Goal: Use online tool/utility: Utilize a website feature to perform a specific function

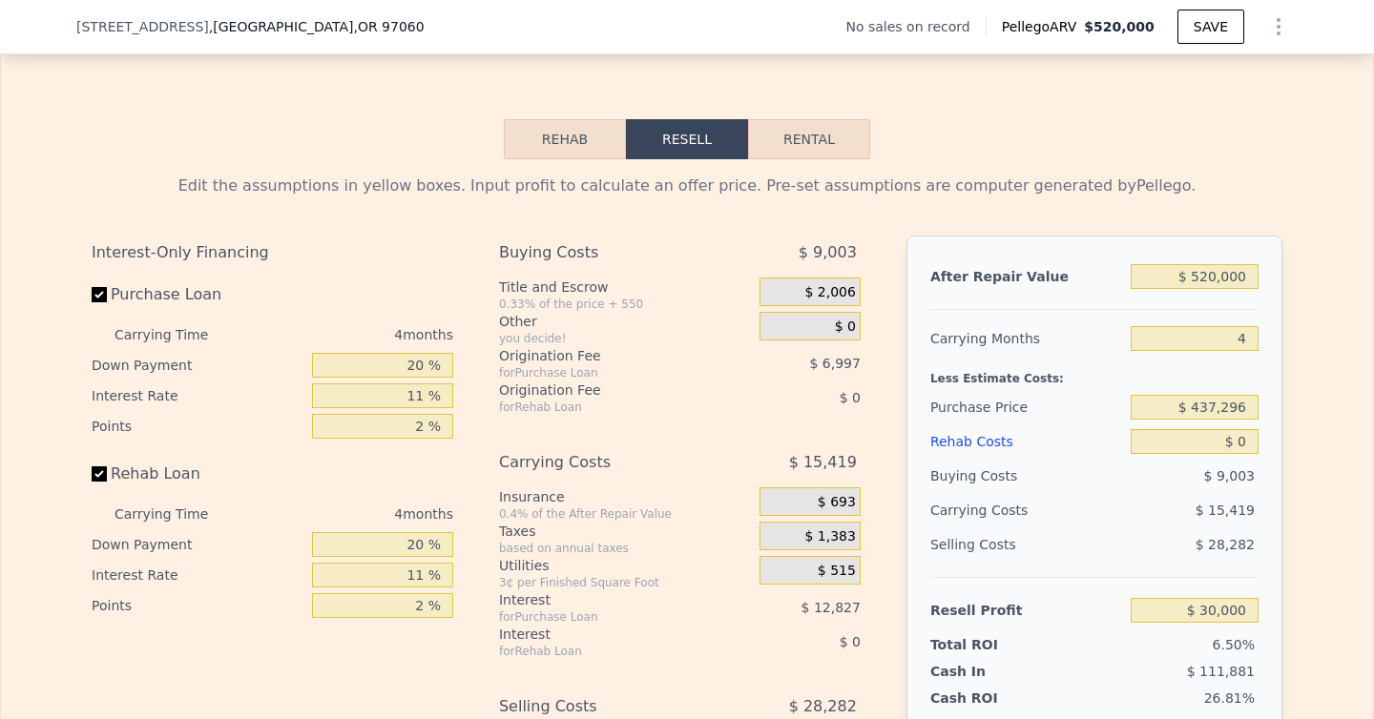
scroll to position [2691, 0]
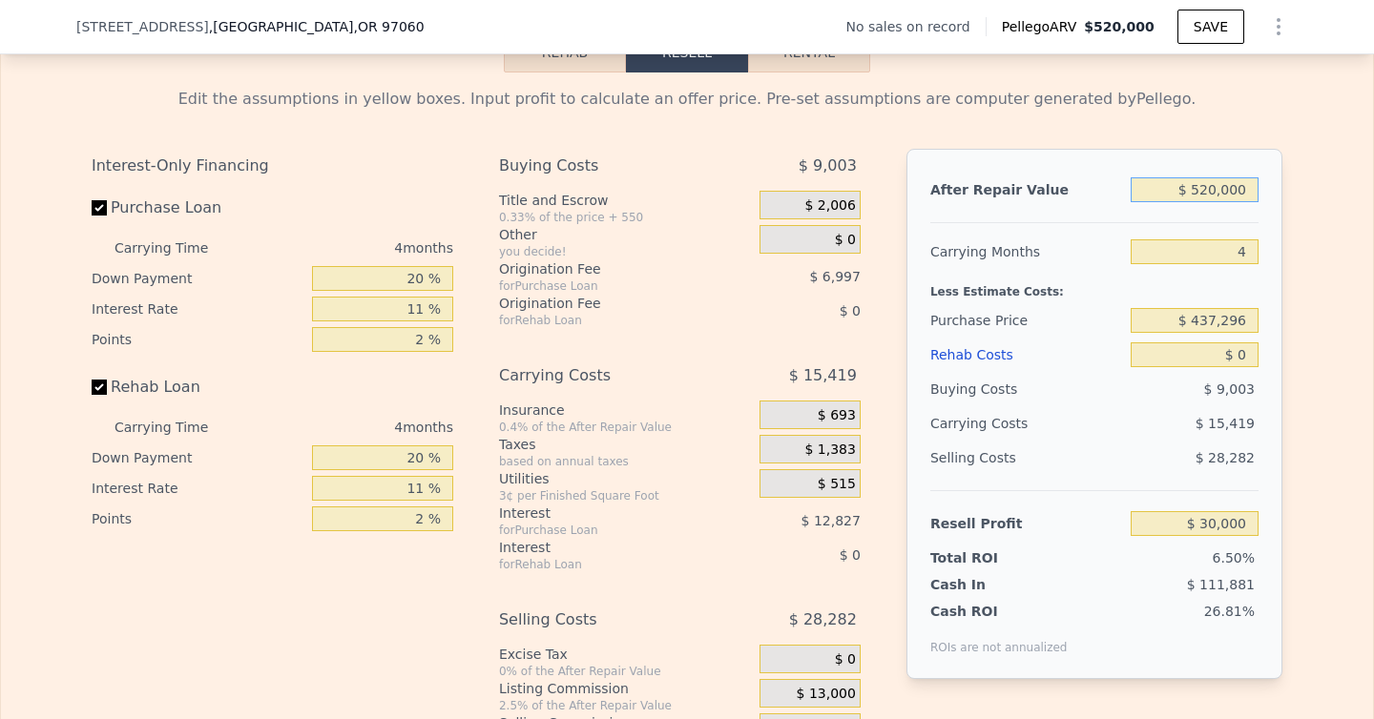
click at [1216, 181] on input "$ 520,000" at bounding box center [1195, 189] width 128 height 25
type input "$ 525,000"
type input "$ 34,727"
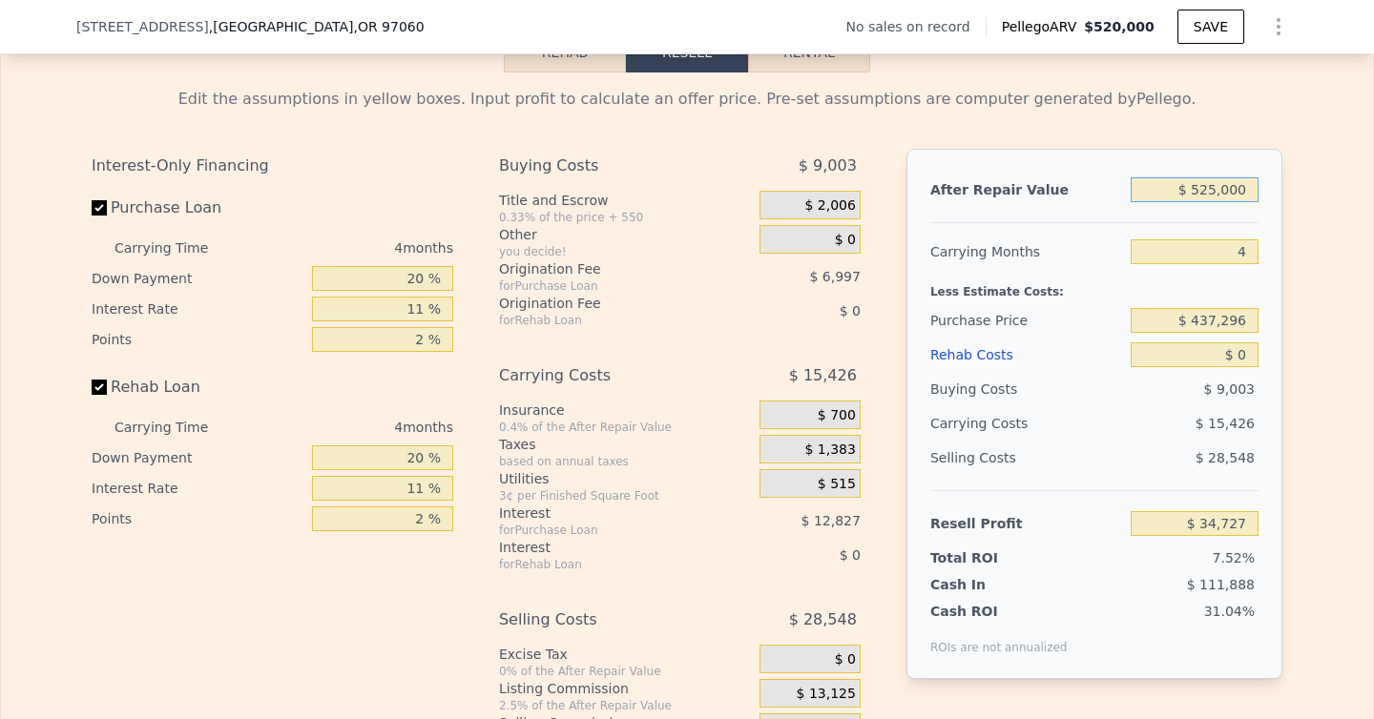
type input "$ 525,000"
click at [1244, 256] on input "4" at bounding box center [1195, 251] width 128 height 25
type input "5"
type input "$ 30,870"
type input "5"
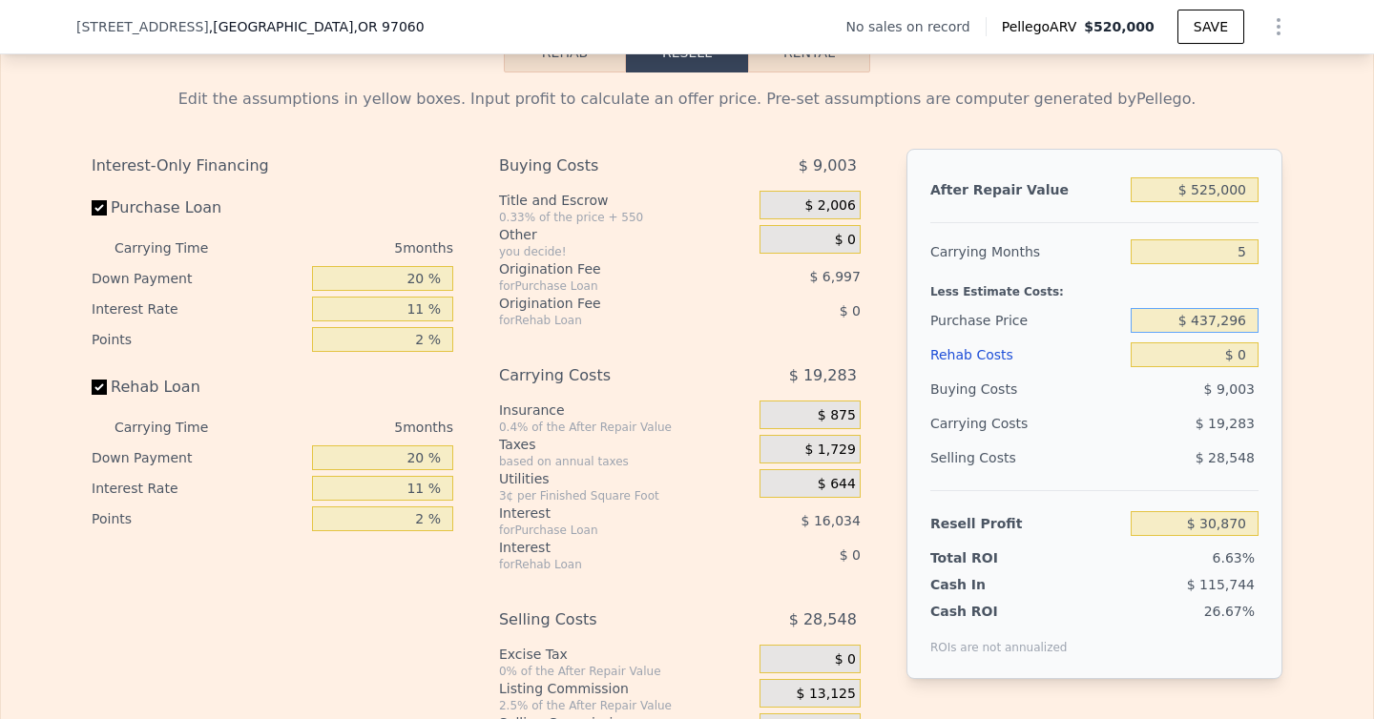
click at [1204, 313] on input "$ 437,296" at bounding box center [1195, 320] width 128 height 25
type input "$ 350,000"
click at [1245, 352] on input "$ 0" at bounding box center [1195, 355] width 128 height 25
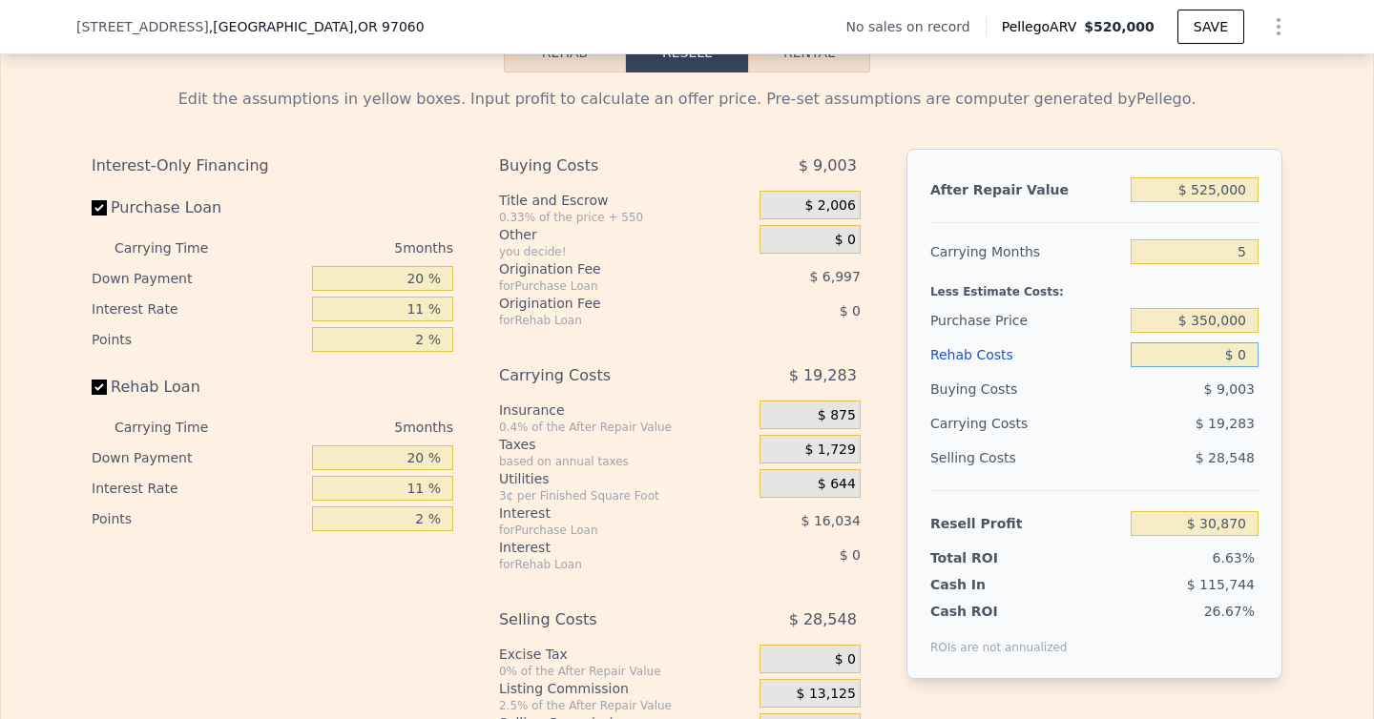
type input "$ 123,053"
type input "$ 75"
type input "$ 122,972"
type input "$ 75"
type input "$ 122,972"
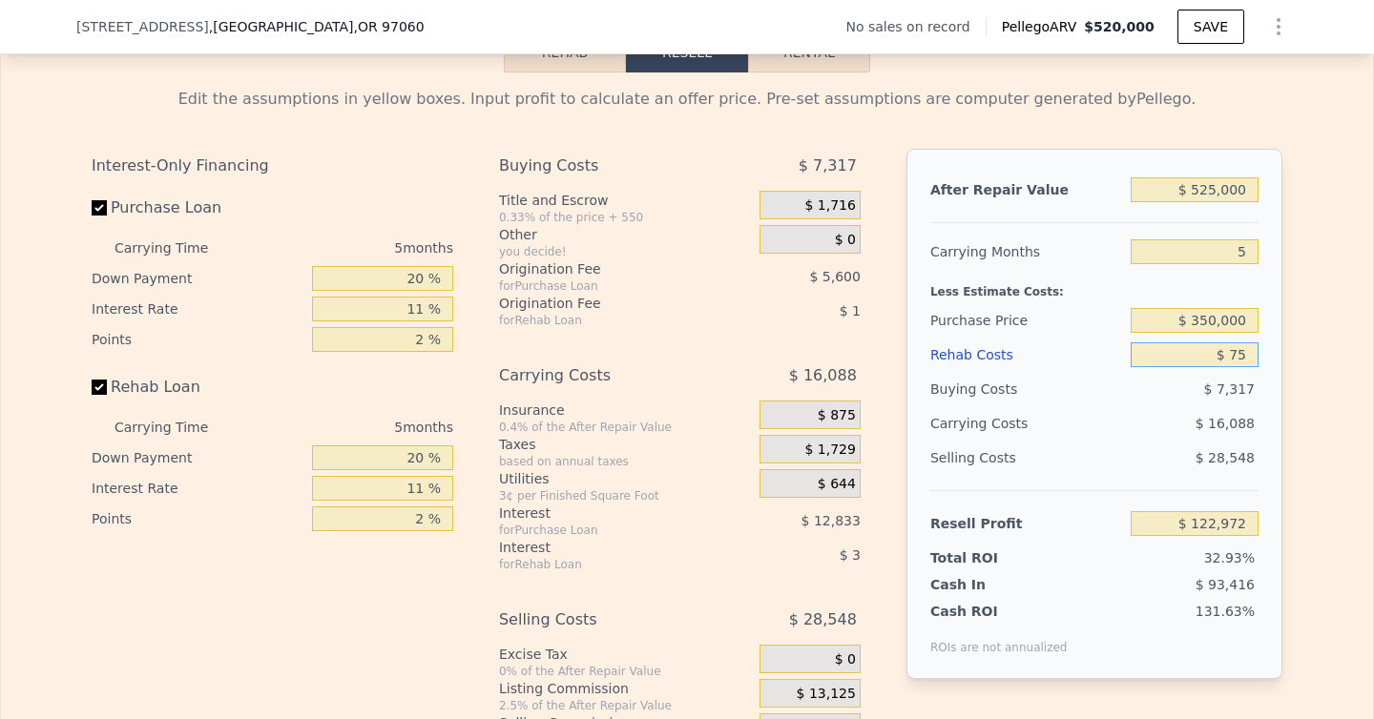
type input "$ 750"
type input "$ 122,261"
type input "$ 7,500"
type input "$ 115,158"
type input "$ 75,000"
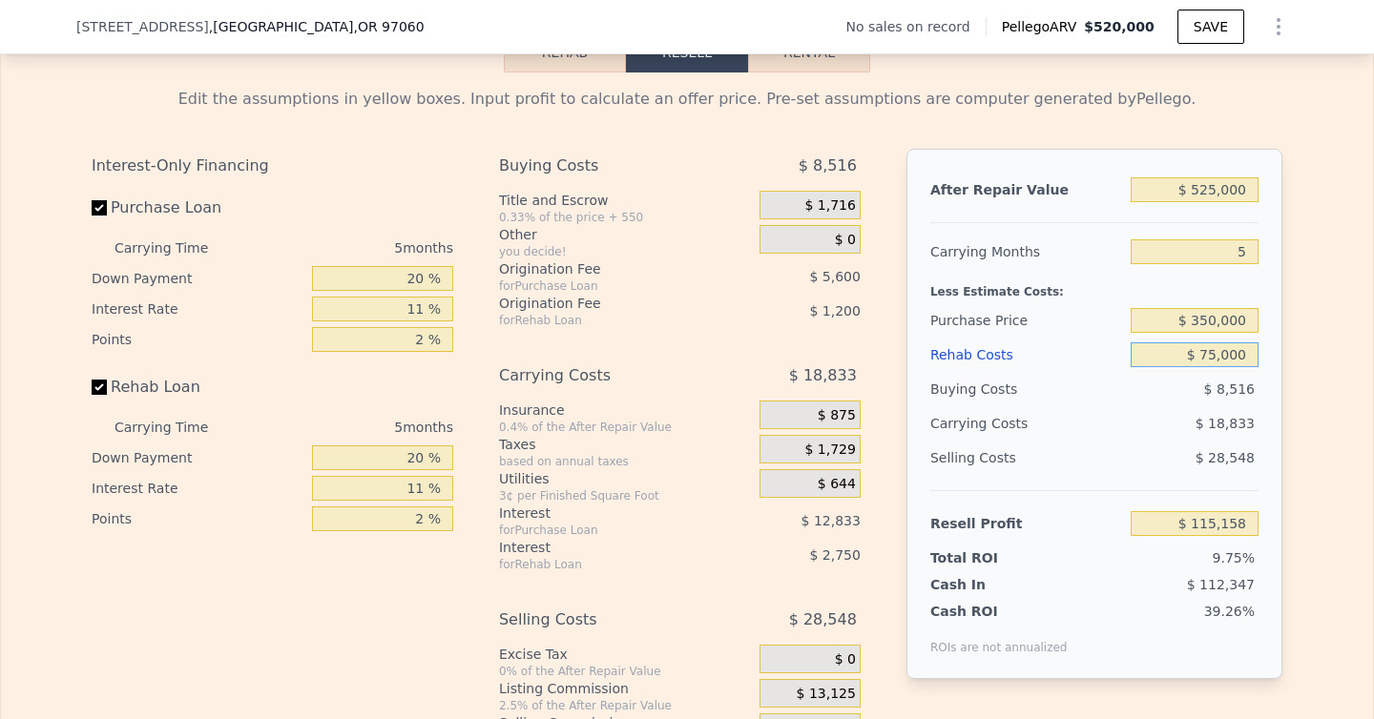
type input "$ 44,103"
type input "$ 75,000"
click at [95, 385] on input "Rehab Loan" at bounding box center [99, 387] width 15 height 15
checkbox input "false"
type input "$ 48,053"
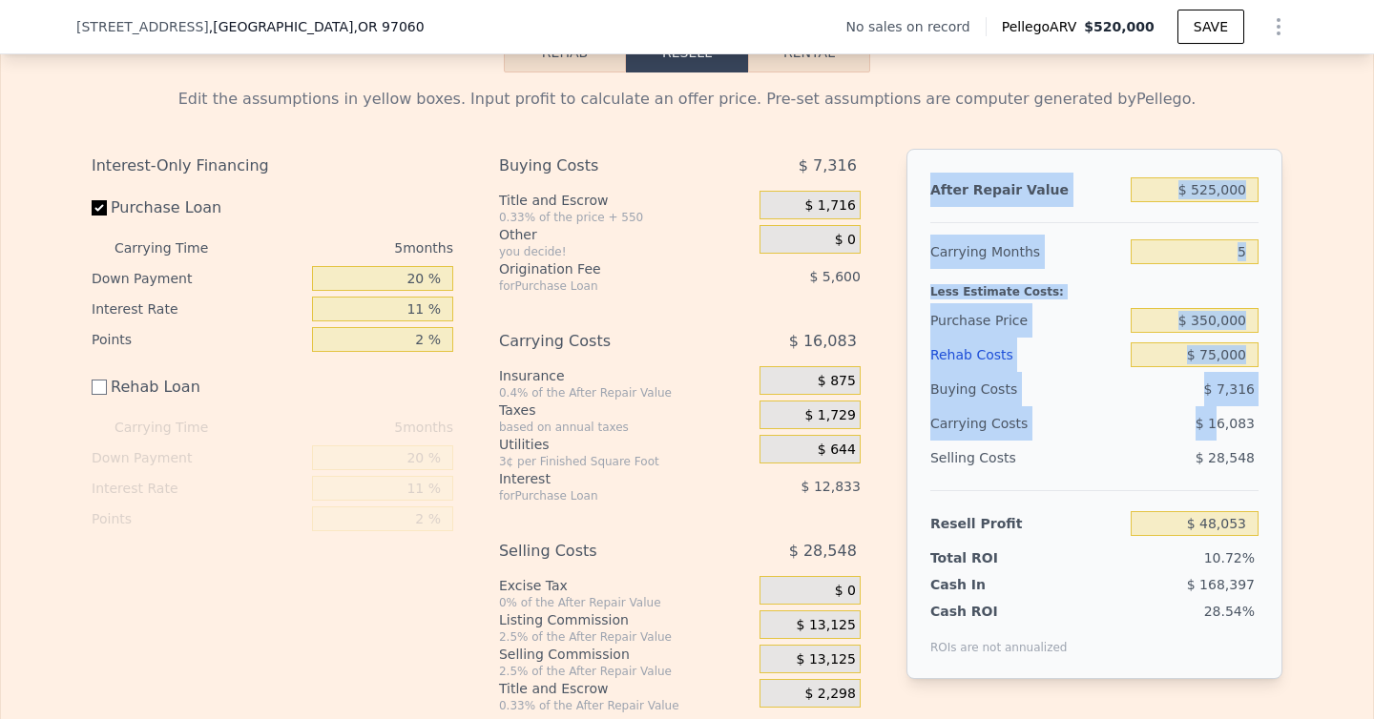
drag, startPoint x: 931, startPoint y: 192, endPoint x: 1219, endPoint y: 410, distance: 361.6
click at [1219, 410] on div "After Repair Value $ 525,000 Carrying Months 5 Less Estimate Costs: Purchase Pr…" at bounding box center [1094, 414] width 376 height 530
click at [421, 282] on input "20 %" at bounding box center [382, 278] width 141 height 25
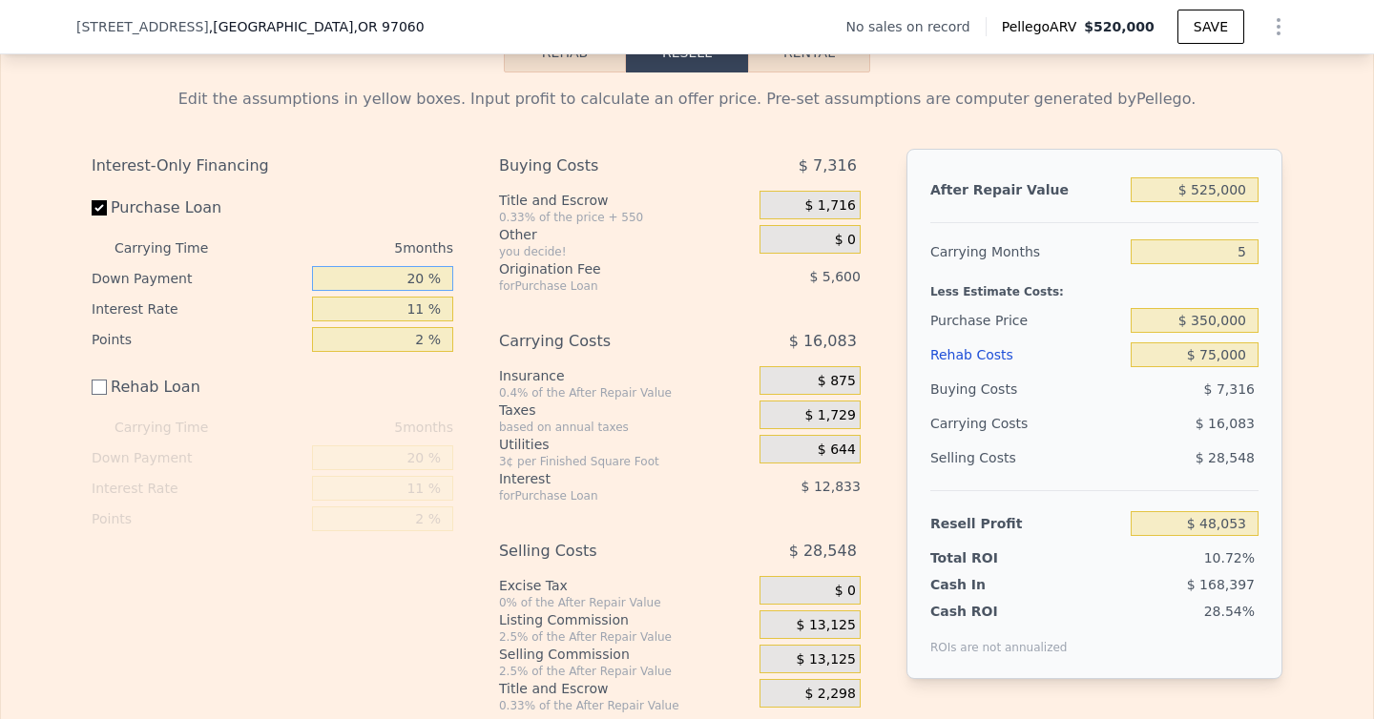
type input "2 %"
type input "$ 43,908"
type input "5 %"
type input "$ 44,598"
type input "5 %"
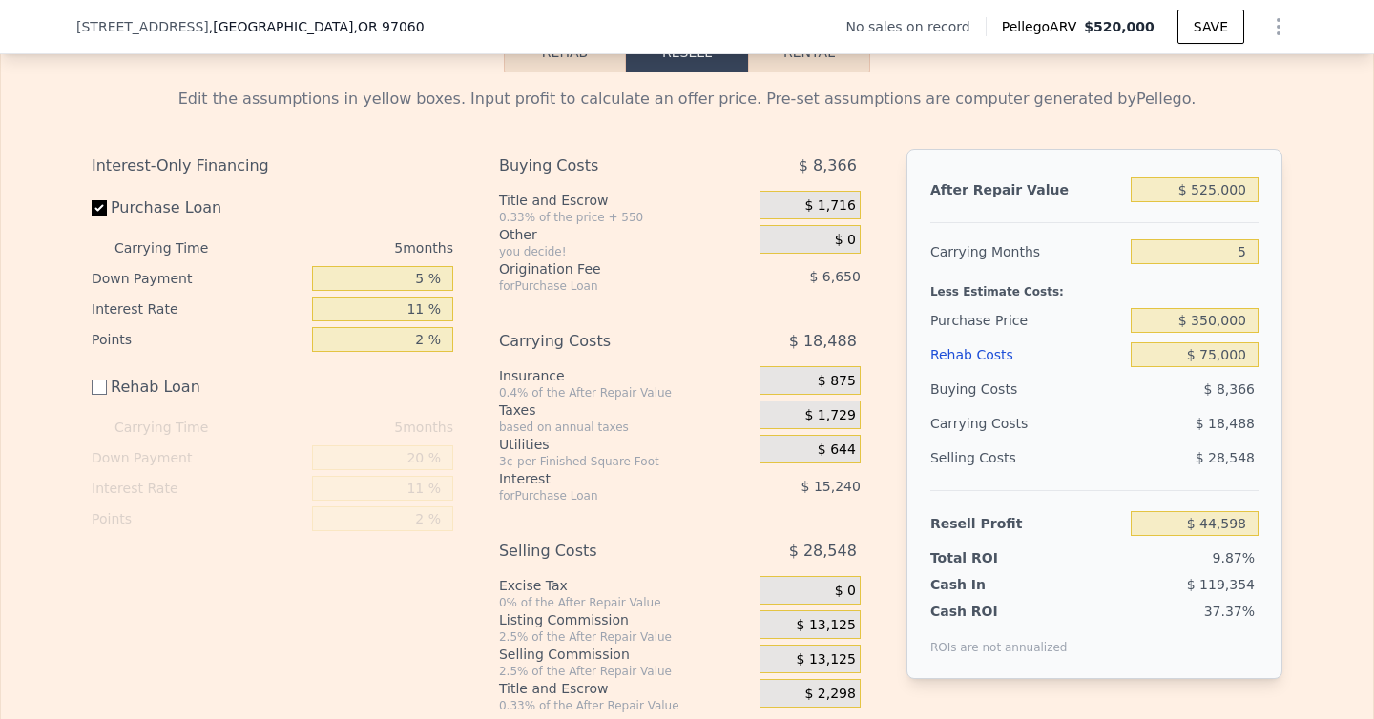
click at [471, 322] on div "Interest-Only Financing Purchase Loan Carrying Time 5 months Down Payment 5 % I…" at bounding box center [687, 431] width 1191 height 565
click at [424, 342] on input "2 %" at bounding box center [382, 339] width 141 height 25
type input "1 %"
type input "$ 47,923"
type input "1 %"
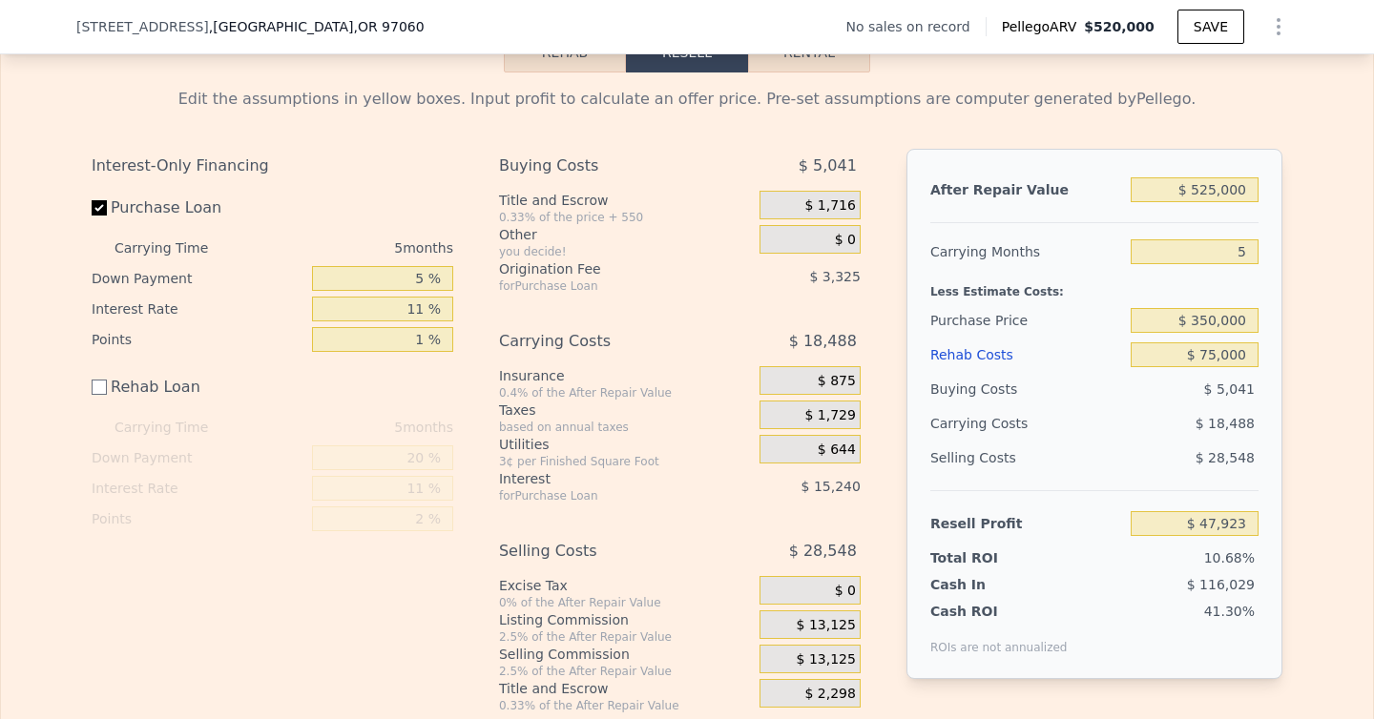
click at [467, 342] on div "Interest-Only Financing Purchase Loan Carrying Time 5 months Down Payment 5 % I…" at bounding box center [280, 431] width 377 height 565
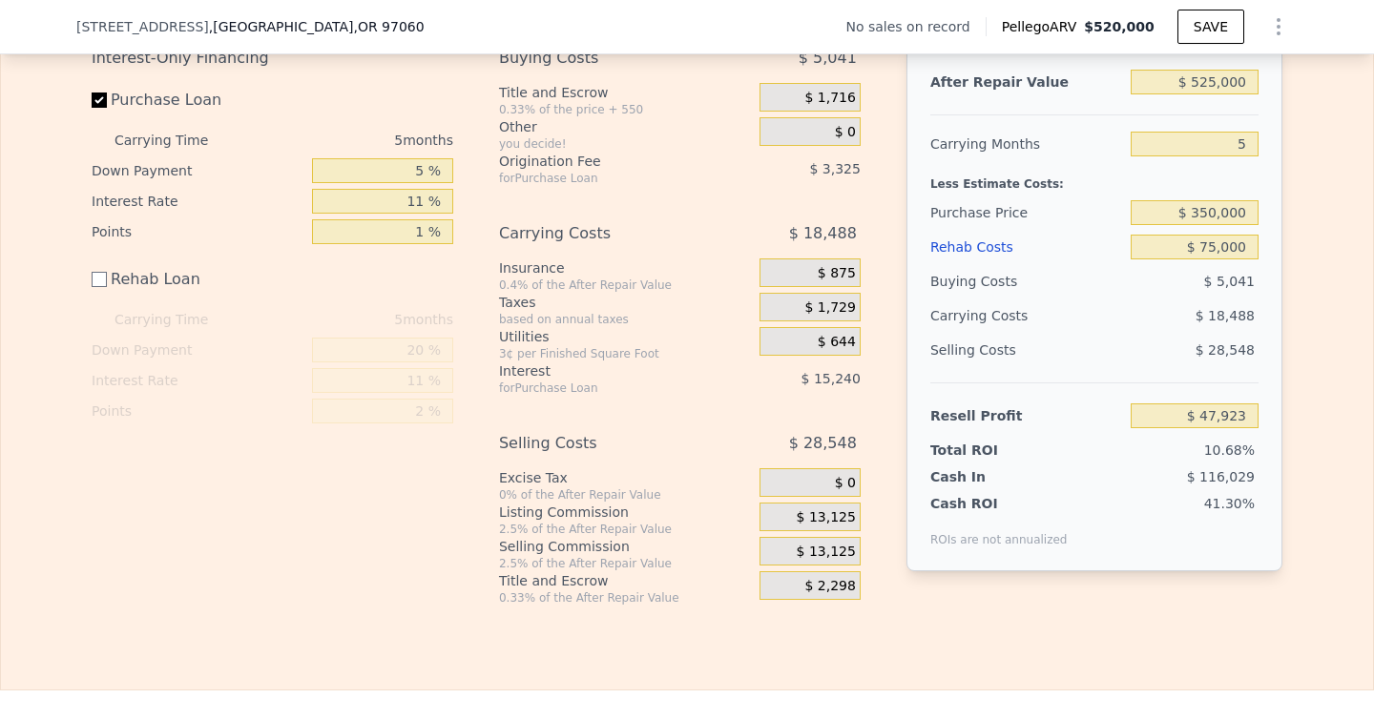
scroll to position [2801, 0]
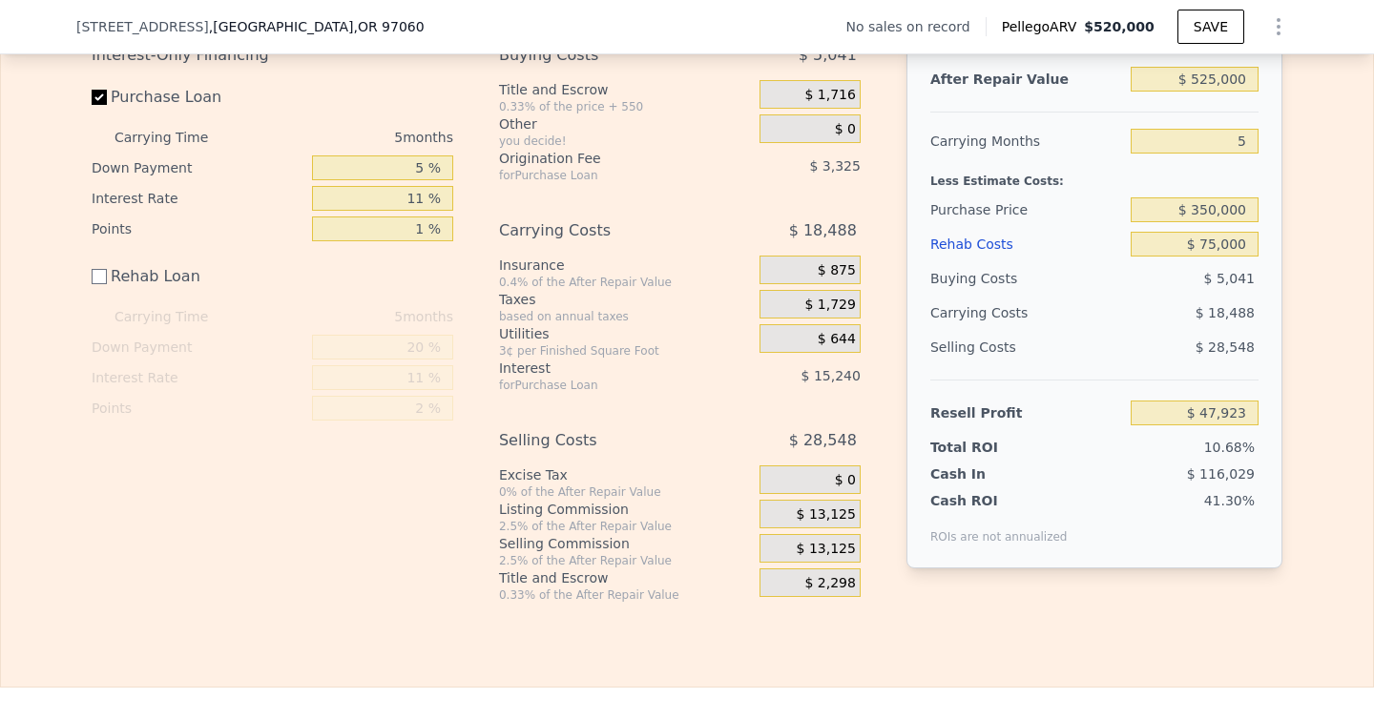
click at [841, 276] on span "$ 875" at bounding box center [837, 270] width 38 height 17
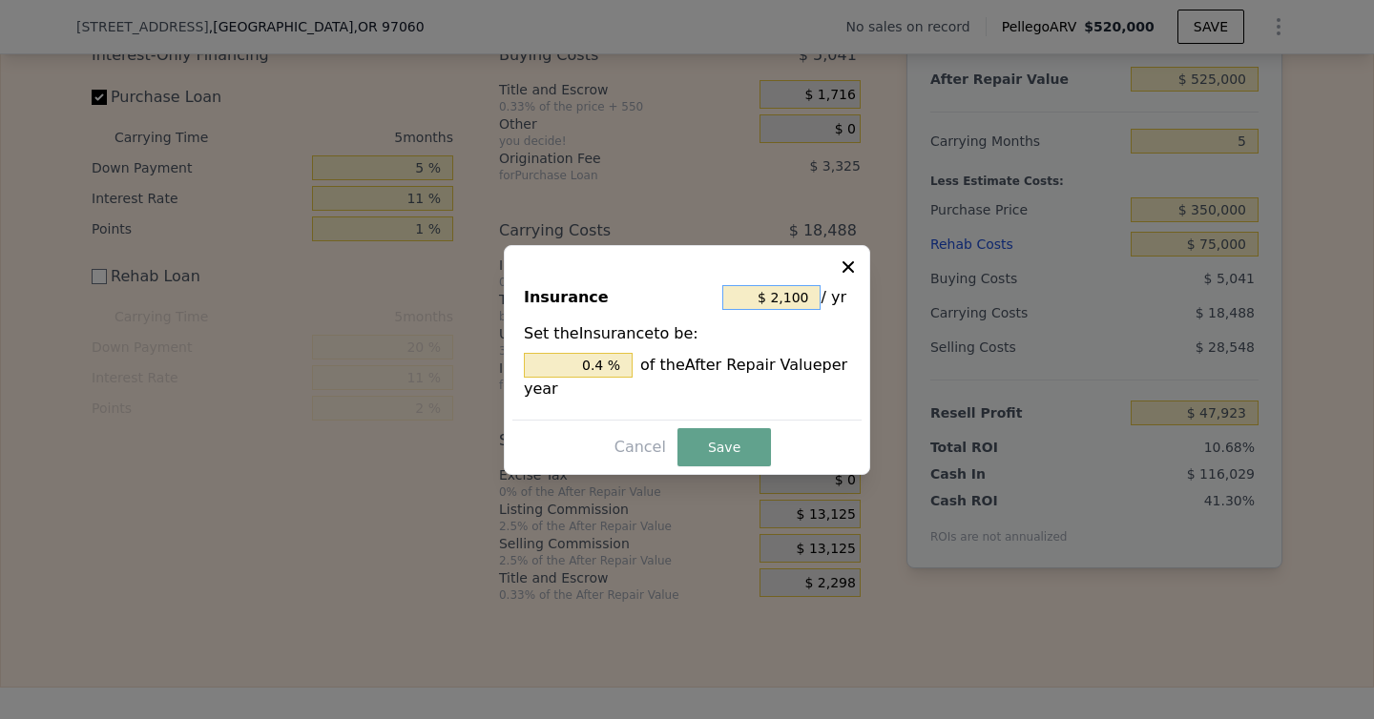
click at [782, 299] on input "$ 2,100" at bounding box center [771, 297] width 98 height 25
type input "$ 1"
type input "0.000 %"
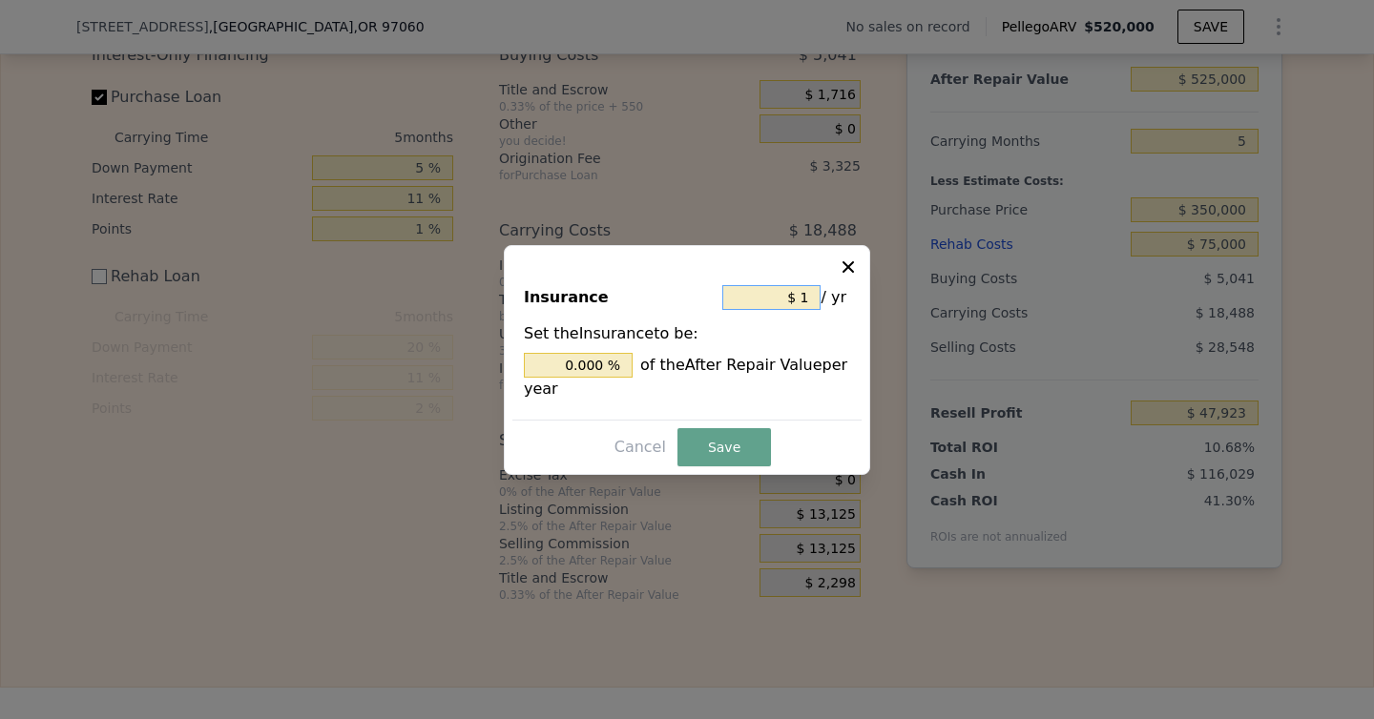
type input "$ 11"
type input "0.002 %"
type input "$ 110"
type input "0.021 %"
type input "$ 1,100"
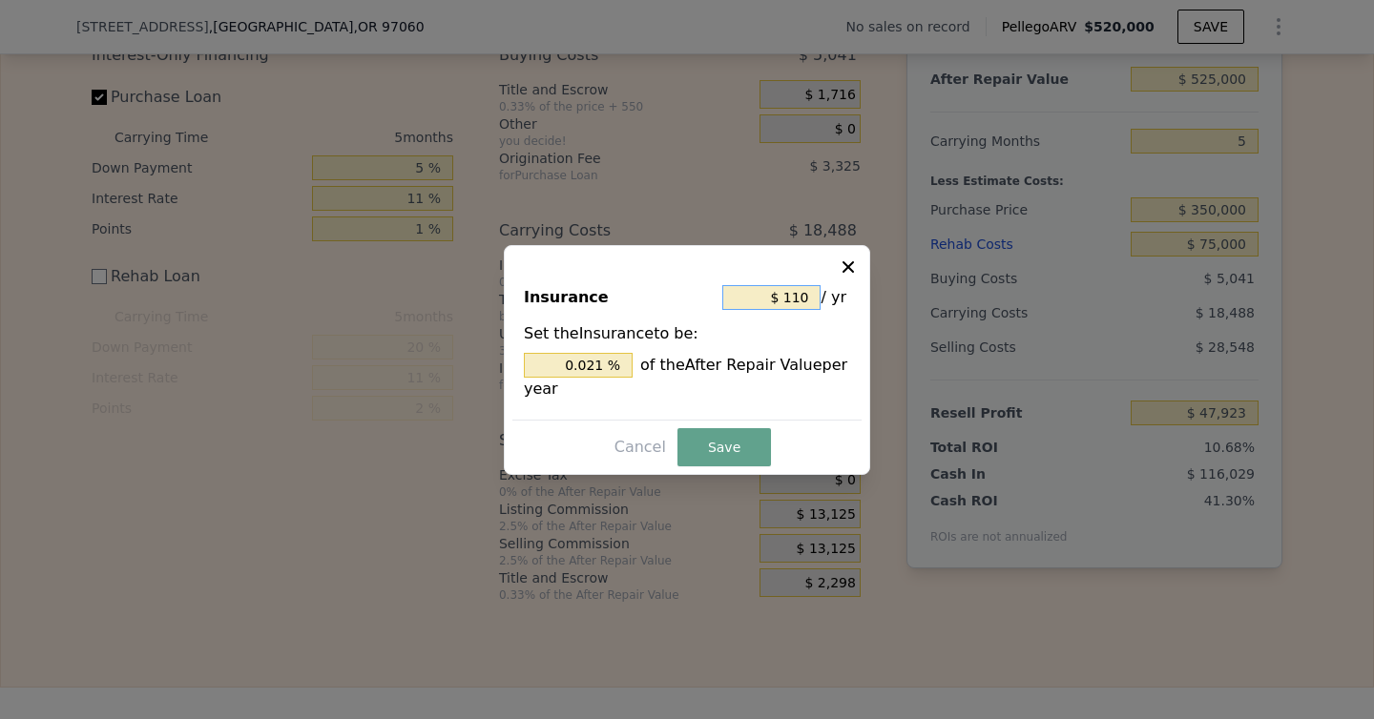
type input "0.210 %"
type input "$ 1,100"
click at [724, 453] on button "Save" at bounding box center [724, 447] width 94 height 38
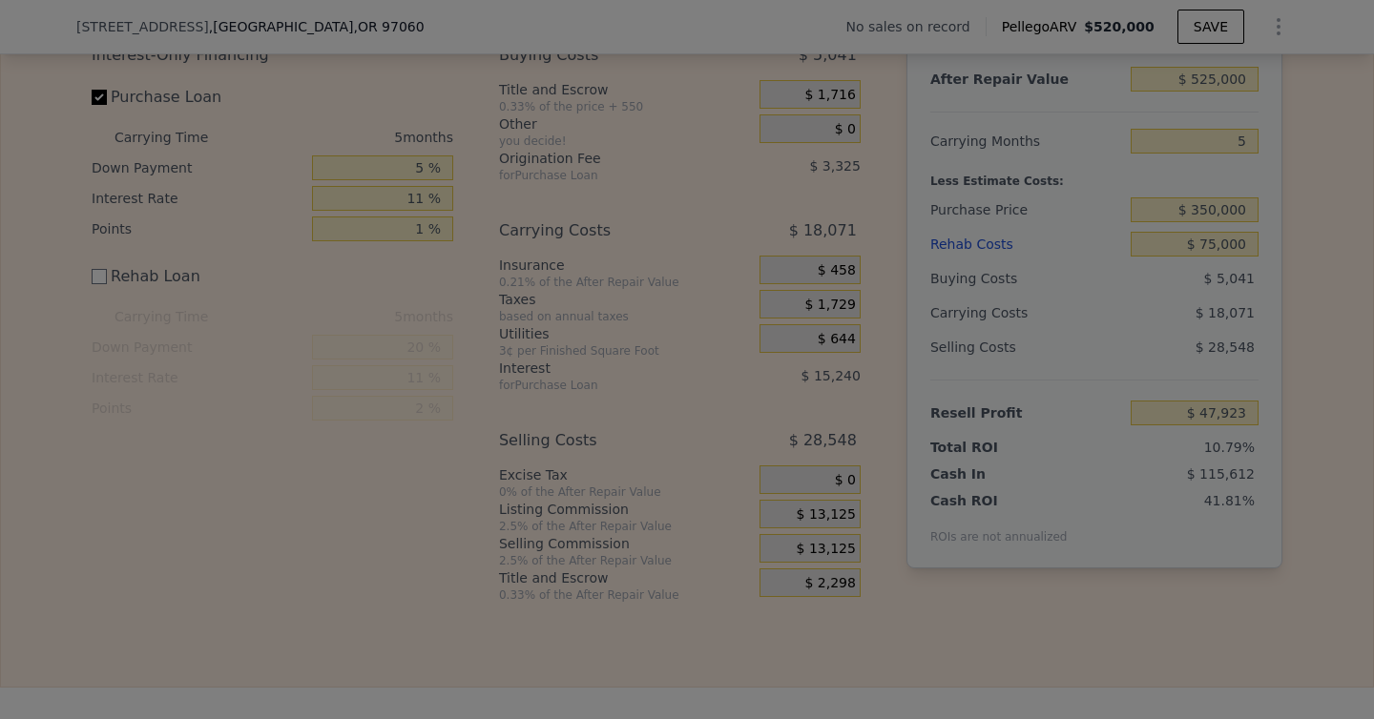
type input "$ 48,340"
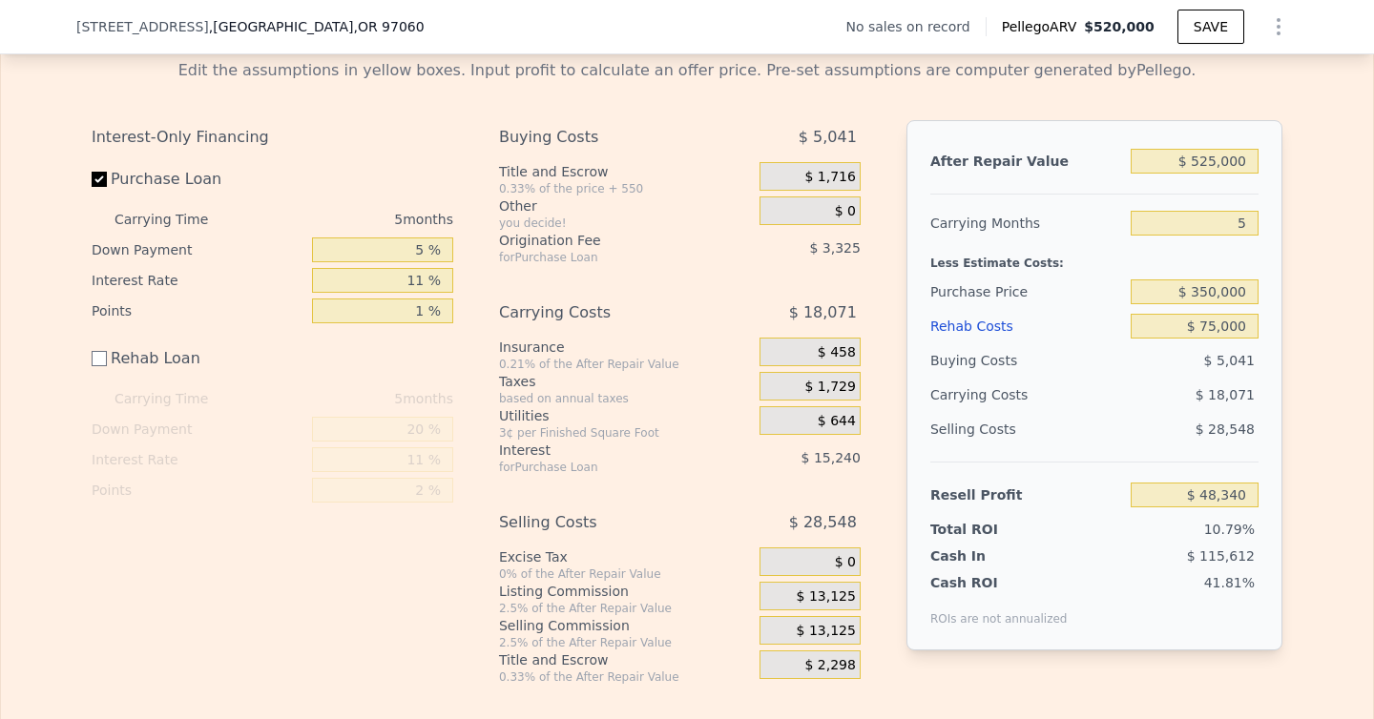
scroll to position [2705, 0]
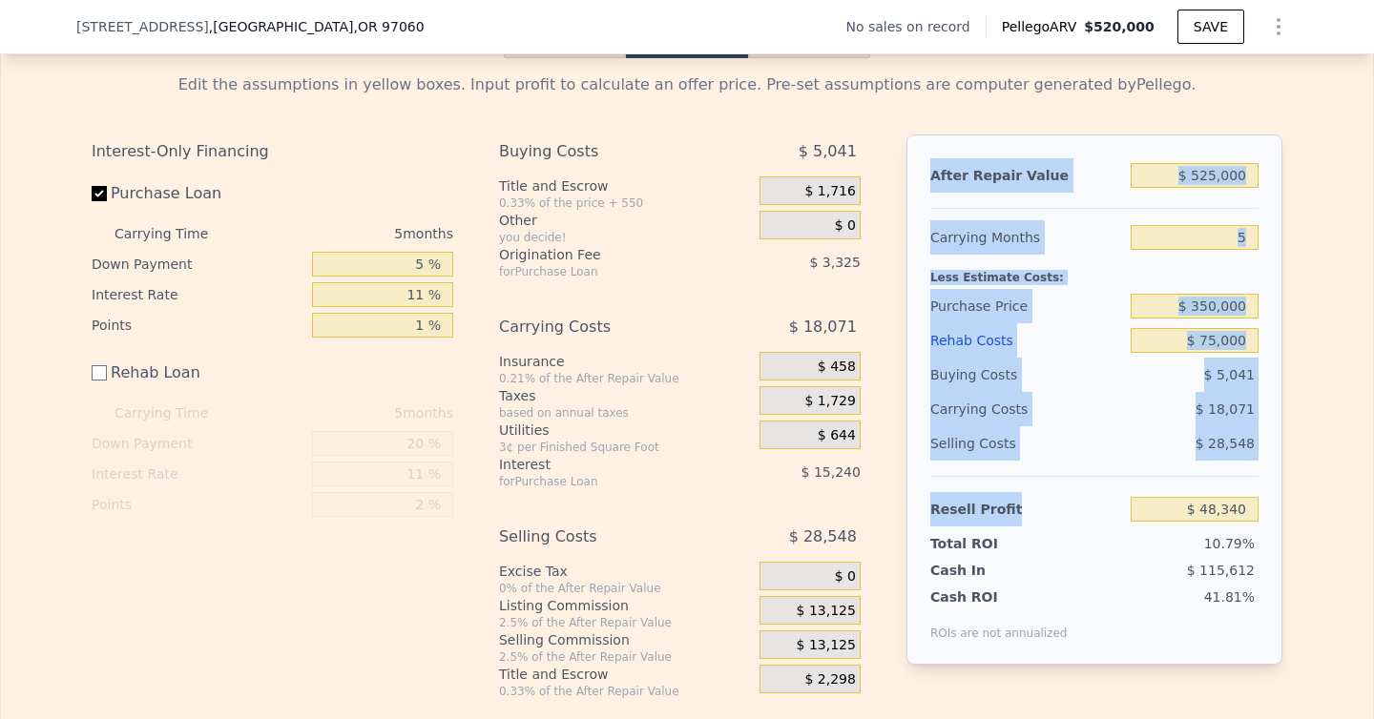
drag, startPoint x: 931, startPoint y: 179, endPoint x: 1259, endPoint y: 519, distance: 472.3
click at [1259, 519] on div "After Repair Value $ 525,000 Carrying Months 5 Less Estimate Costs: Purchase Pr…" at bounding box center [1094, 400] width 376 height 530
copy div "After Repair Value Carrying Months Less Estimate Costs: Purchase Price Rehab Co…"
